Goal: Information Seeking & Learning: Learn about a topic

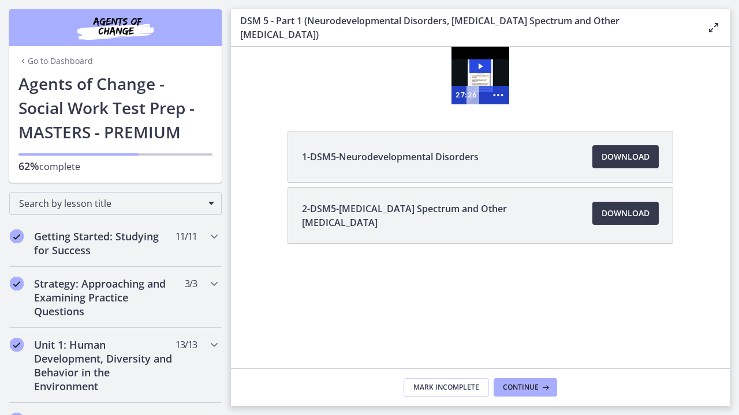
scroll to position [451, 0]
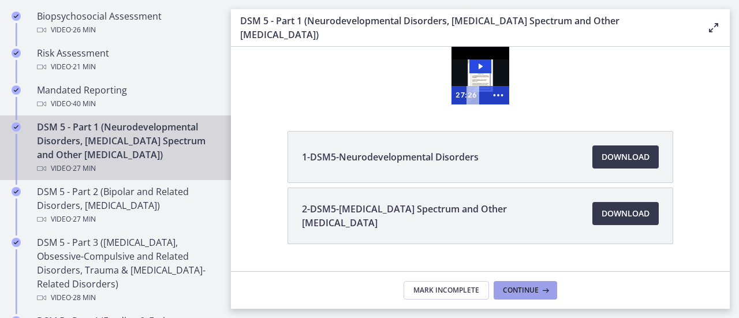
click at [528, 287] on span "Continue" at bounding box center [521, 290] width 36 height 9
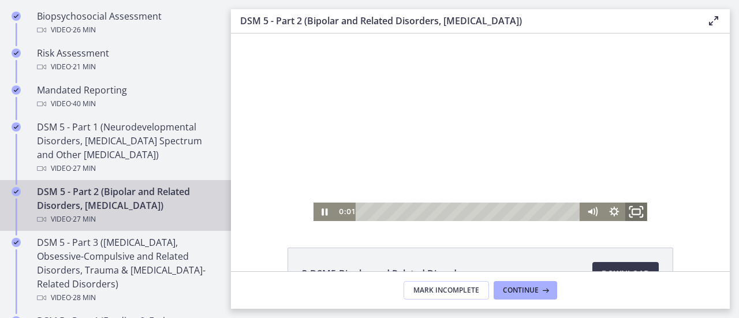
click at [633, 215] on icon "Fullscreen" at bounding box center [636, 212] width 27 height 22
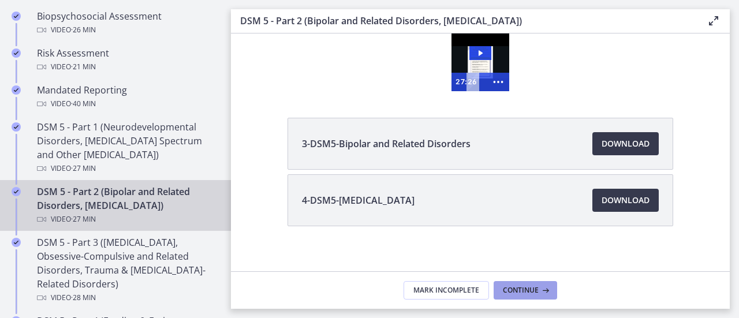
click at [523, 289] on span "Continue" at bounding box center [521, 290] width 36 height 9
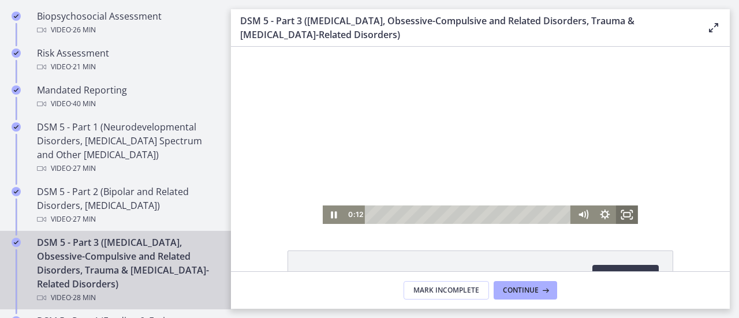
drag, startPoint x: 623, startPoint y: 218, endPoint x: 669, endPoint y: 174, distance: 64.1
click at [623, 218] on icon "Fullscreen" at bounding box center [627, 214] width 22 height 18
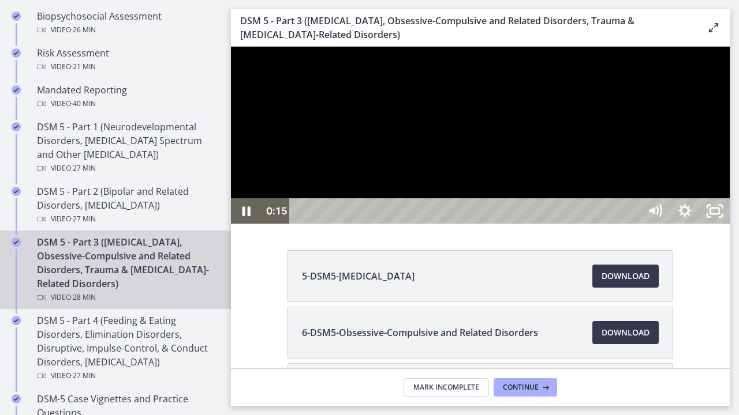
click at [569, 224] on div at bounding box center [480, 135] width 499 height 177
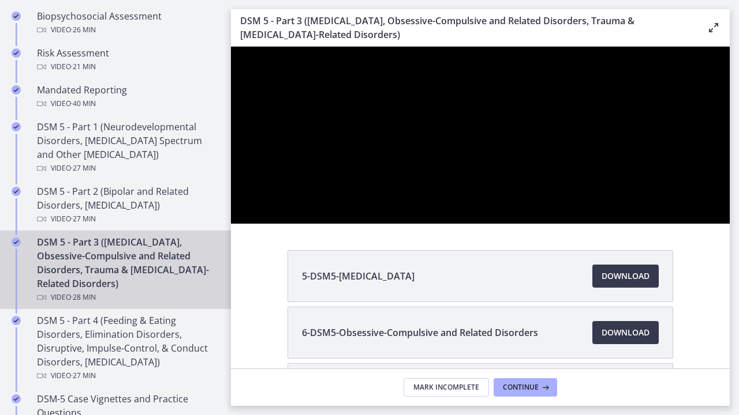
click at [231, 47] on button "Pause: cmsebl44lpnc72iv6u00.mp4" at bounding box center [231, 47] width 1 height 1
click at [231, 47] on button "Play Video: cmsebl44lpnc72iv6u00.mp4" at bounding box center [231, 47] width 1 height 1
click at [231, 47] on button "Pause: cmsebl44lpnc72iv6u00.mp4" at bounding box center [231, 47] width 1 height 1
